Goal: Information Seeking & Learning: Understand process/instructions

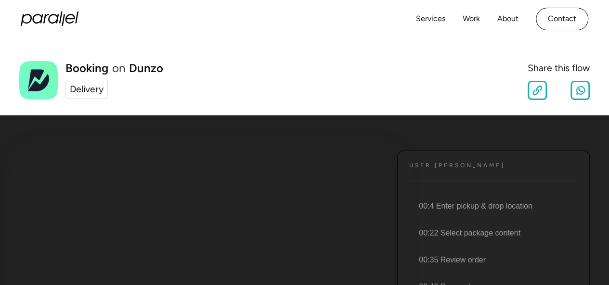
scroll to position [144, 0]
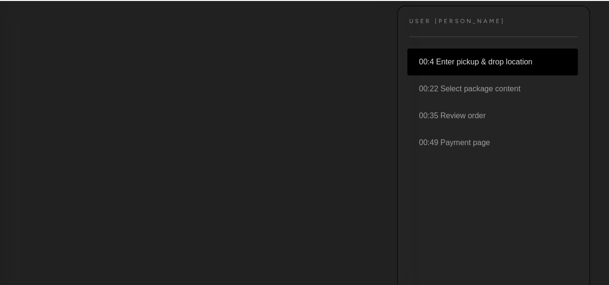
click at [492, 62] on li "00:4 Enter pickup & drop location" at bounding box center [492, 62] width 170 height 27
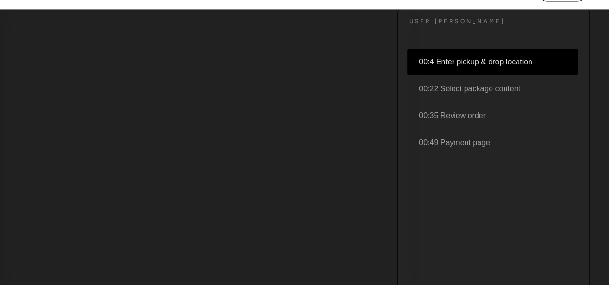
scroll to position [96, 0]
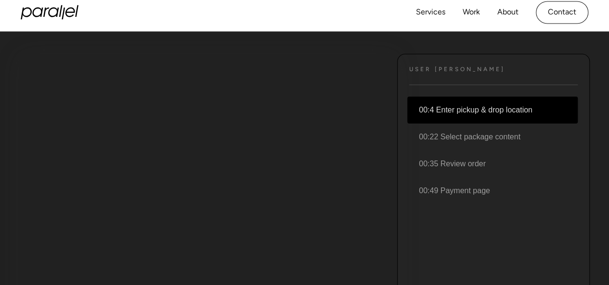
click at [427, 74] on div "User JOurney Text 00:4 Enter pickup & drop location 00:22 Select package conten…" at bounding box center [493, 198] width 192 height 289
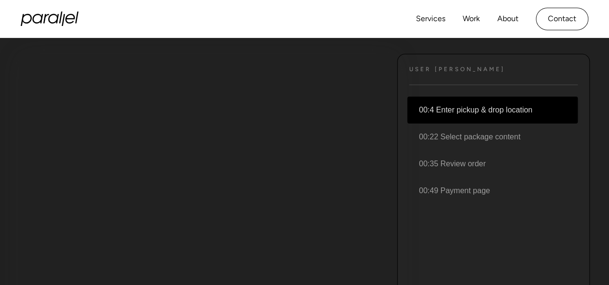
click at [430, 71] on h4 "User JOurney" at bounding box center [457, 69] width 96 height 7
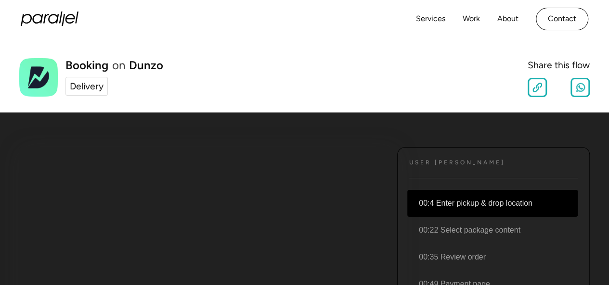
scroll to position [0, 0]
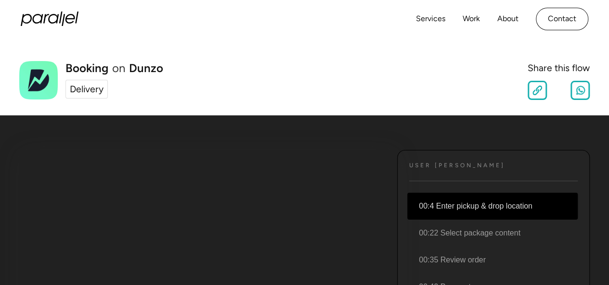
click at [86, 89] on div "Delivery" at bounding box center [87, 89] width 34 height 14
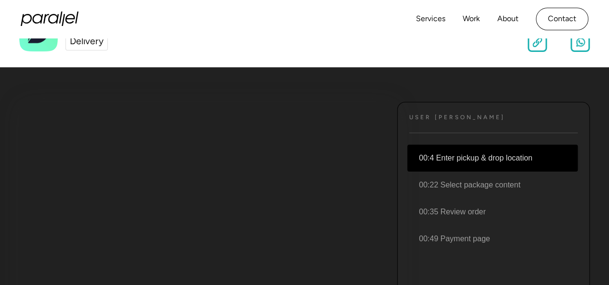
click at [470, 158] on li "00:4 Enter pickup & drop location" at bounding box center [492, 158] width 170 height 27
click at [545, 158] on li "00:4 Enter pickup & drop location" at bounding box center [492, 158] width 170 height 27
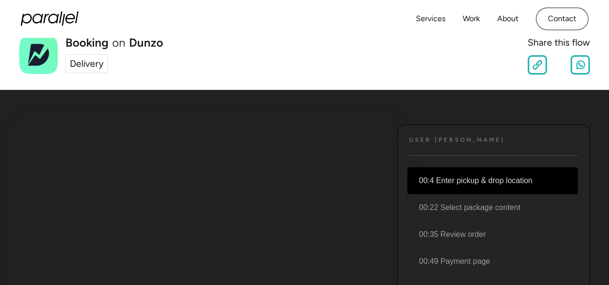
scroll to position [0, 0]
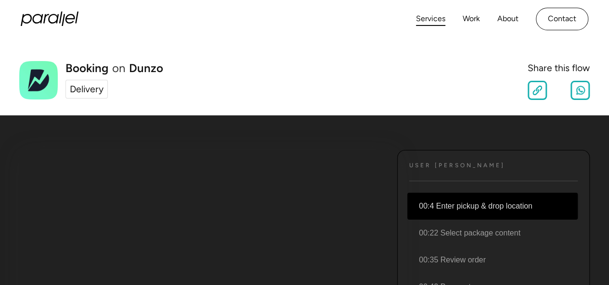
click at [434, 23] on link "Services" at bounding box center [430, 19] width 29 height 14
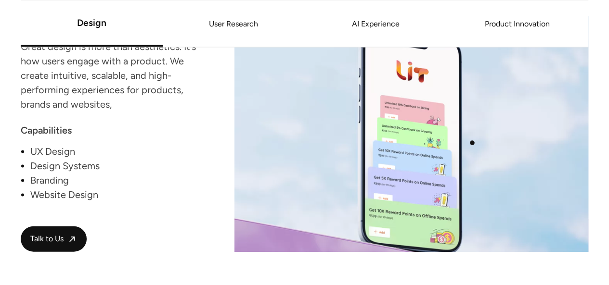
scroll to position [1010, 0]
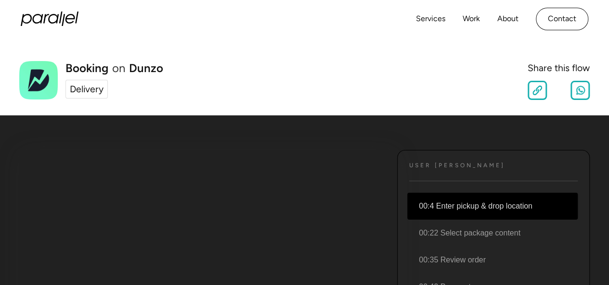
click at [446, 206] on li "00:4 Enter pickup & drop location" at bounding box center [492, 206] width 170 height 27
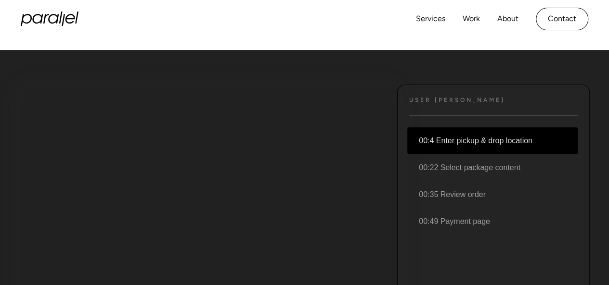
scroll to position [144, 0]
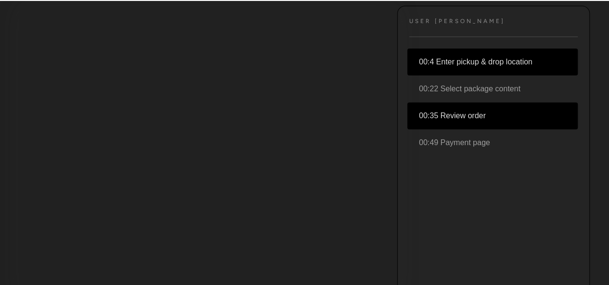
click at [459, 112] on li "00:35 Review order" at bounding box center [492, 115] width 170 height 27
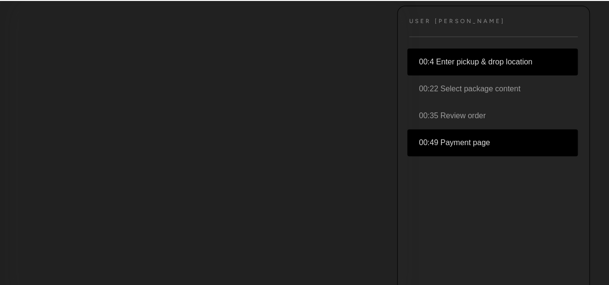
click at [461, 140] on li "00:49 Payment page" at bounding box center [492, 142] width 170 height 27
